Goal: Task Accomplishment & Management: Manage account settings

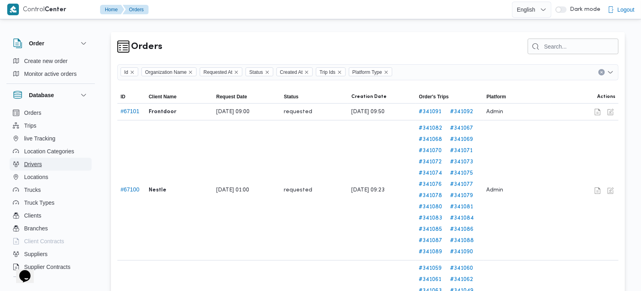
click at [30, 160] on span "Drivers" at bounding box center [33, 164] width 18 height 10
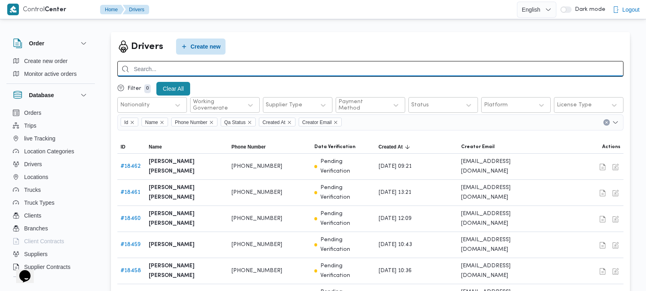
click at [437, 69] on input "search" at bounding box center [370, 69] width 506 height 16
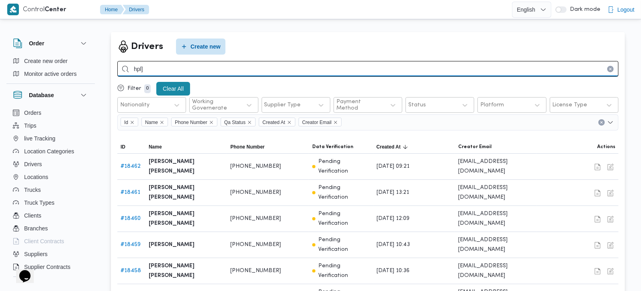
type input "h"
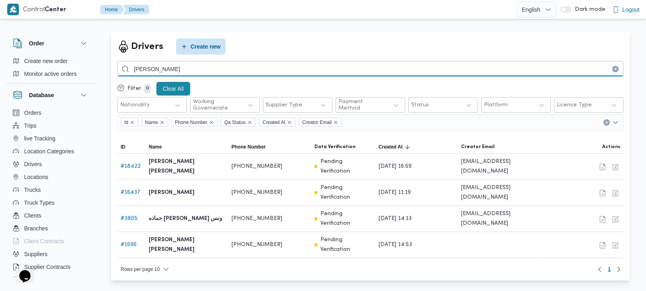
type input "[PERSON_NAME]"
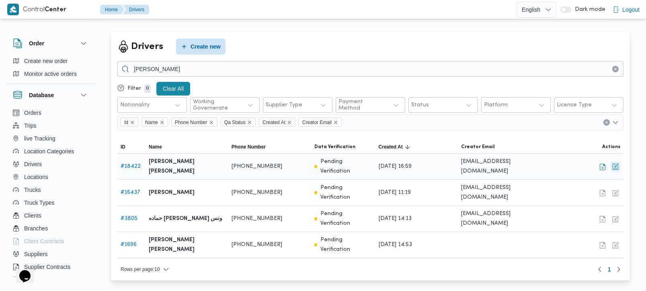
click at [615, 163] on button "button" at bounding box center [615, 167] width 10 height 10
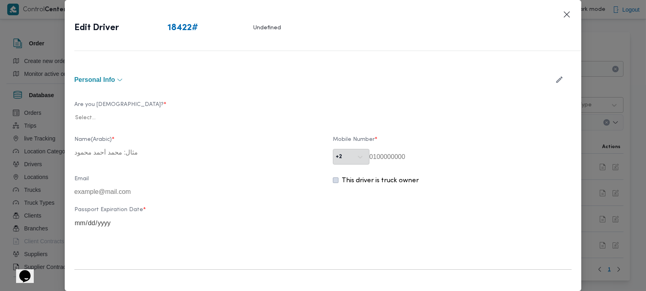
type input "[PERSON_NAME] [PERSON_NAME]"
type input "01207565556"
type input "2027-10-24"
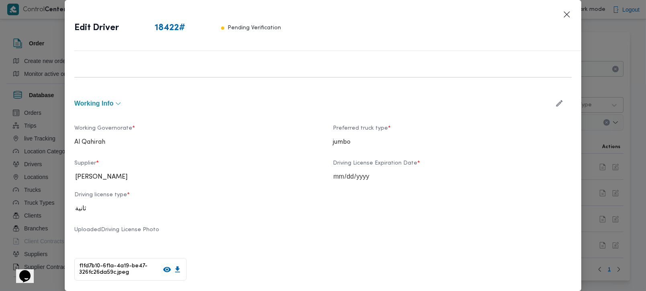
scroll to position [283, 0]
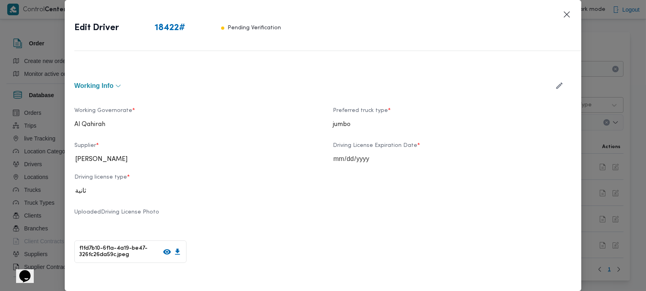
click at [558, 85] on button "button" at bounding box center [558, 86] width 21 height 16
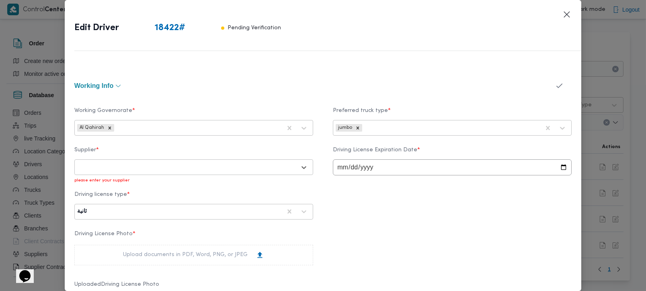
paste input "[PERSON_NAME]"
type input "[PERSON_NAME]"
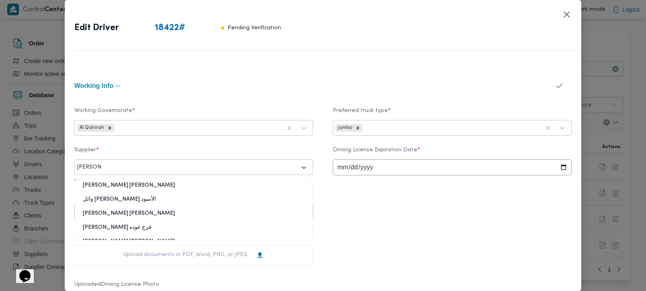
scroll to position [15, 0]
click at [142, 226] on div "[PERSON_NAME] [PERSON_NAME]" at bounding box center [194, 230] width 238 height 14
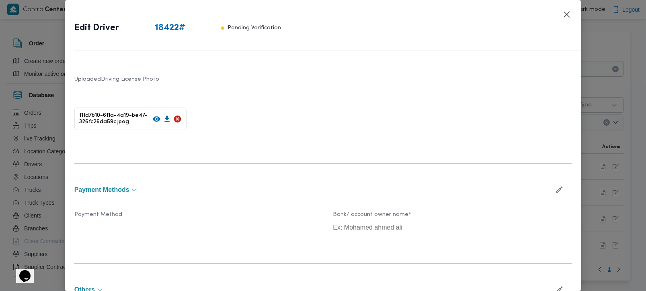
scroll to position [554, 0]
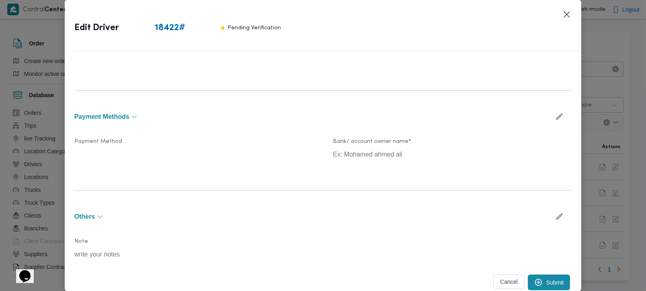
click at [536, 278] on button "Submit" at bounding box center [548, 283] width 43 height 16
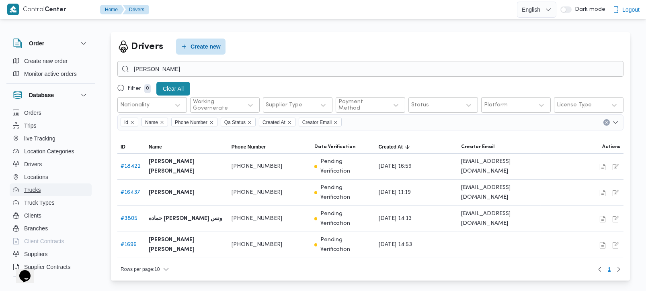
click at [34, 192] on span "Trucks" at bounding box center [32, 190] width 16 height 10
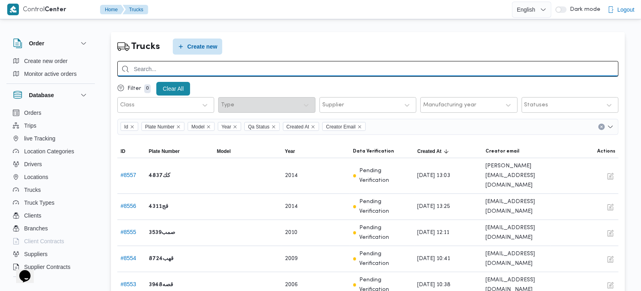
click at [135, 74] on input "search" at bounding box center [367, 69] width 501 height 16
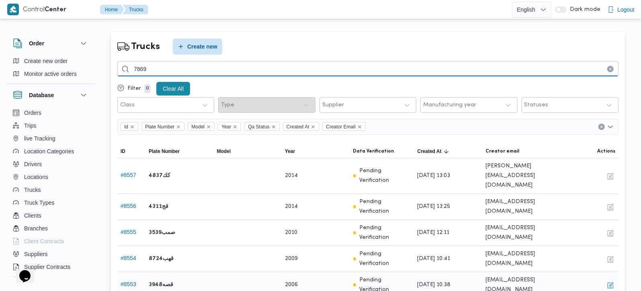
type input "7869"
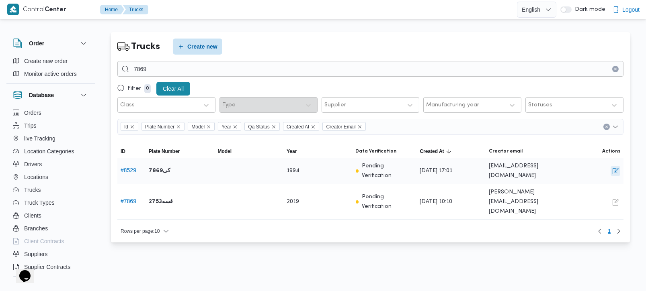
click at [619, 175] on button "button" at bounding box center [615, 171] width 10 height 10
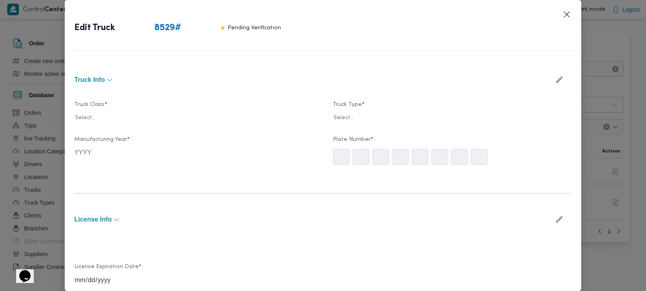
type input "1994"
type input "[DATE]"
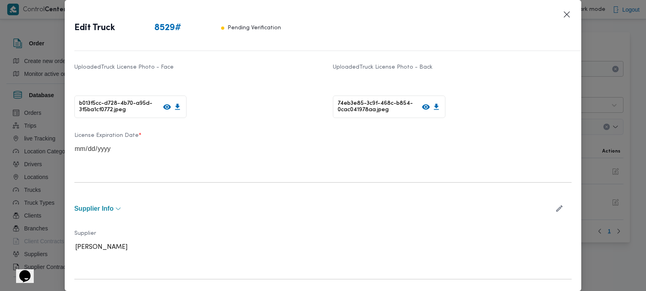
scroll to position [189, 0]
click at [558, 204] on button "button" at bounding box center [558, 208] width 21 height 16
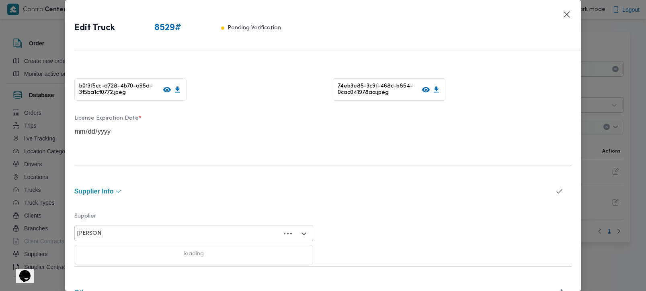
scroll to position [236, 0]
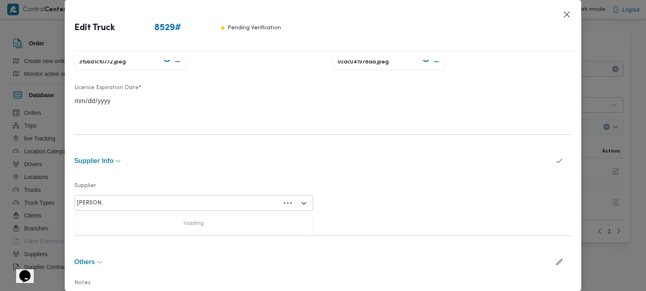
type input "[PERSON_NAME]"
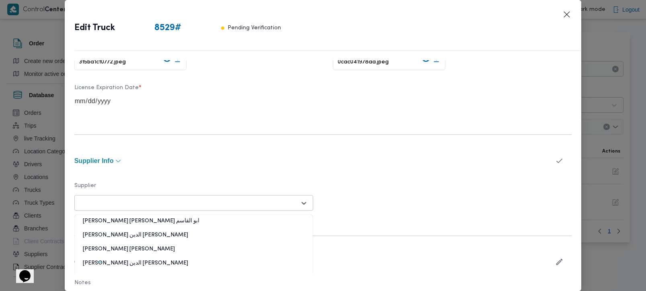
click at [239, 204] on div at bounding box center [186, 203] width 219 height 8
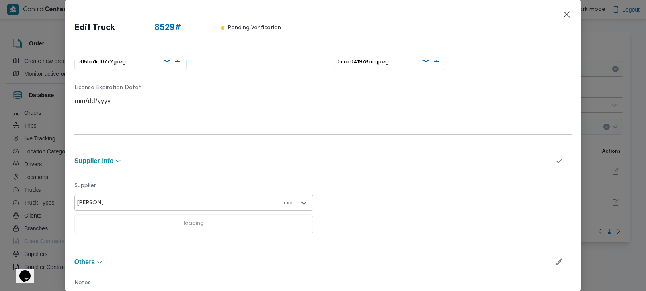
type input "[PERSON_NAME]"
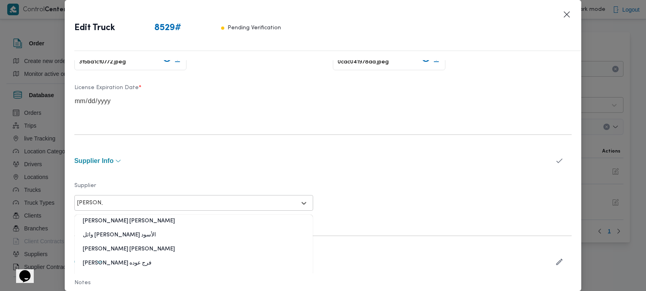
scroll to position [15, 0]
click at [136, 264] on div "[PERSON_NAME] [PERSON_NAME]" at bounding box center [194, 265] width 238 height 14
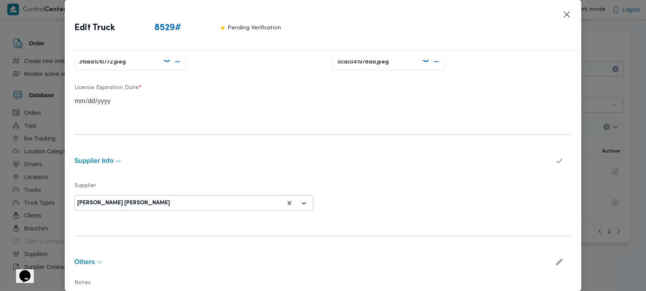
scroll to position [282, 0]
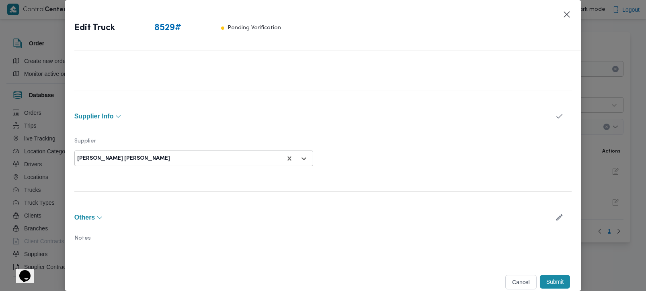
click at [558, 277] on button "Submit" at bounding box center [555, 282] width 31 height 14
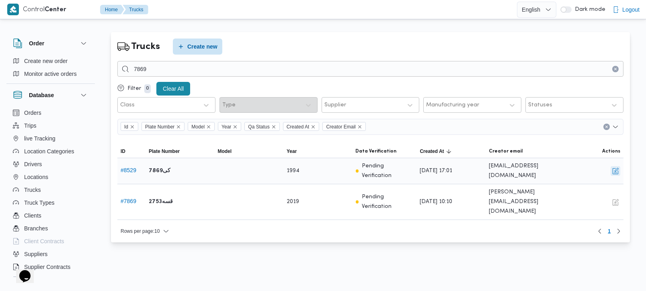
click at [619, 170] on button "button" at bounding box center [615, 171] width 10 height 10
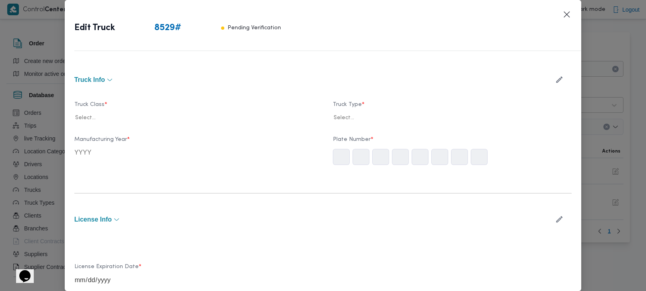
type input "1994"
type input "[DATE]"
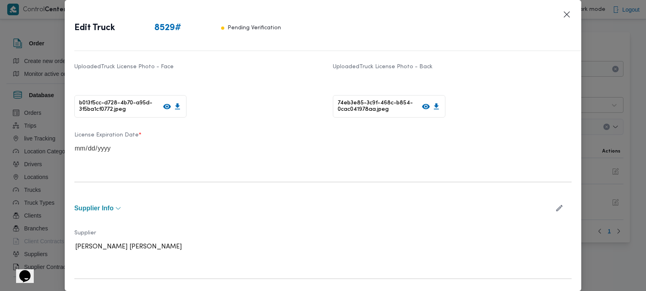
scroll to position [236, 0]
